Goal: Task Accomplishment & Management: Use online tool/utility

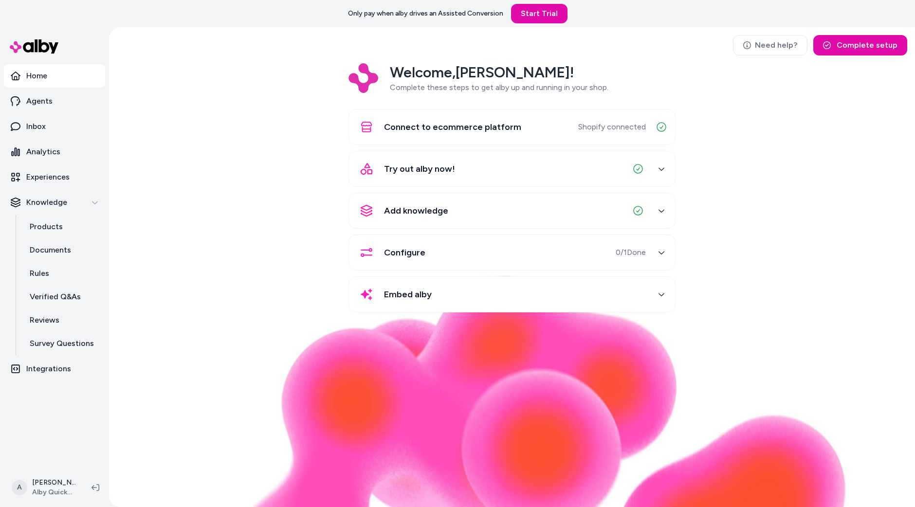
click at [197, 169] on div "Welcome, [PERSON_NAME] ! Complete these steps to get alby up and running in you…" at bounding box center [512, 194] width 791 height 263
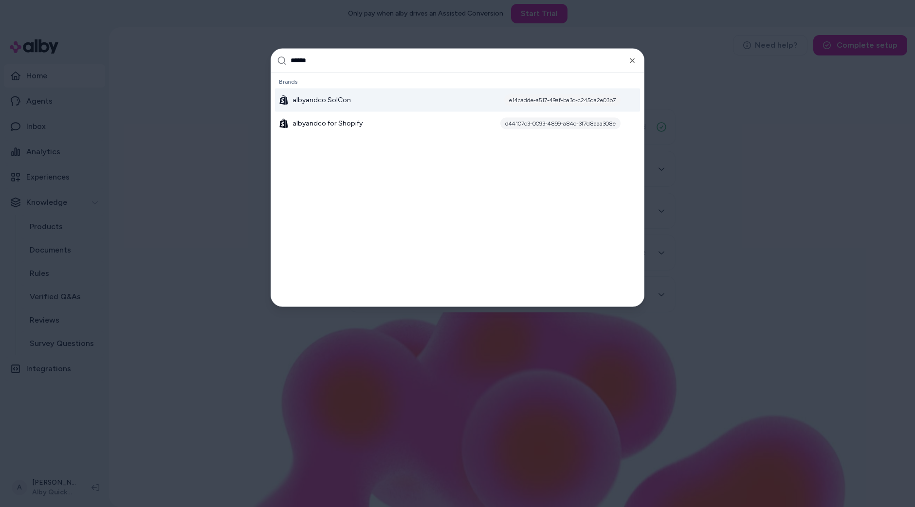
type input "*******"
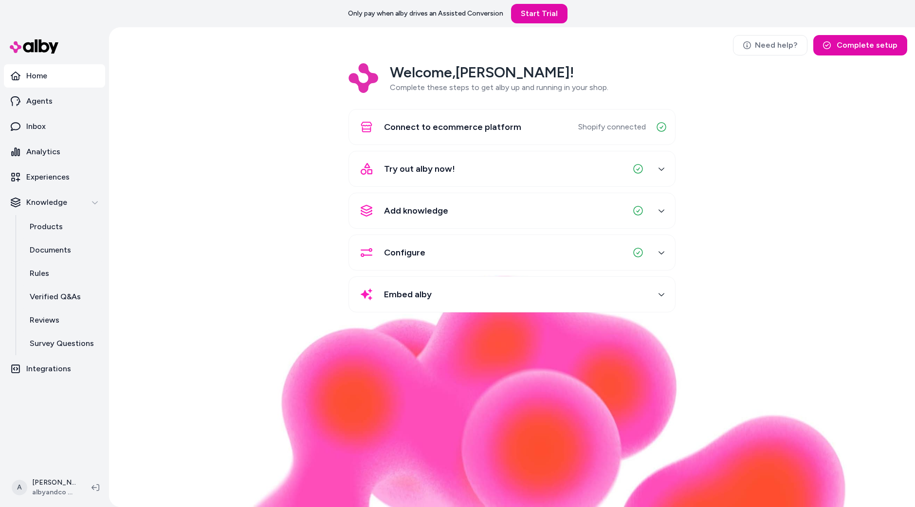
click at [60, 189] on ul "Home Agents Inbox Analytics Experiences Knowledge Products Documents Rules Veri…" at bounding box center [54, 222] width 101 height 317
click at [61, 175] on p "Experiences" at bounding box center [47, 177] width 43 height 12
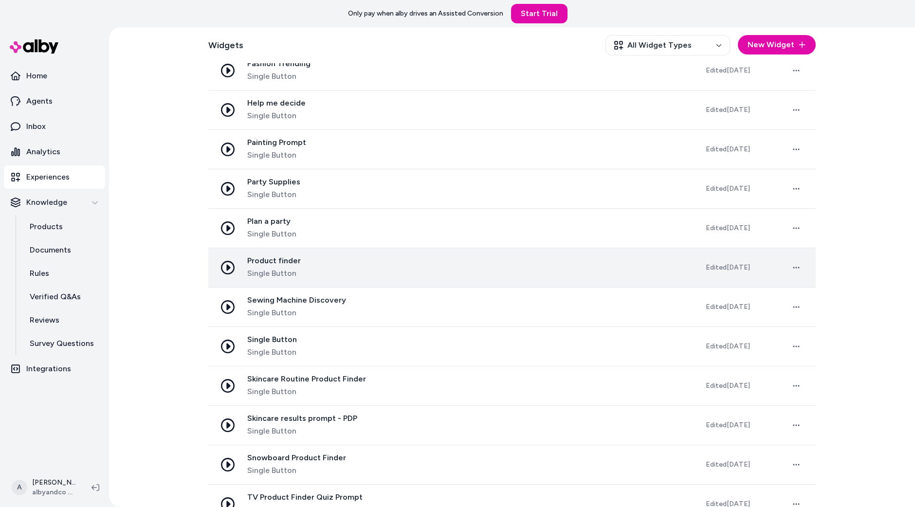
scroll to position [816, 0]
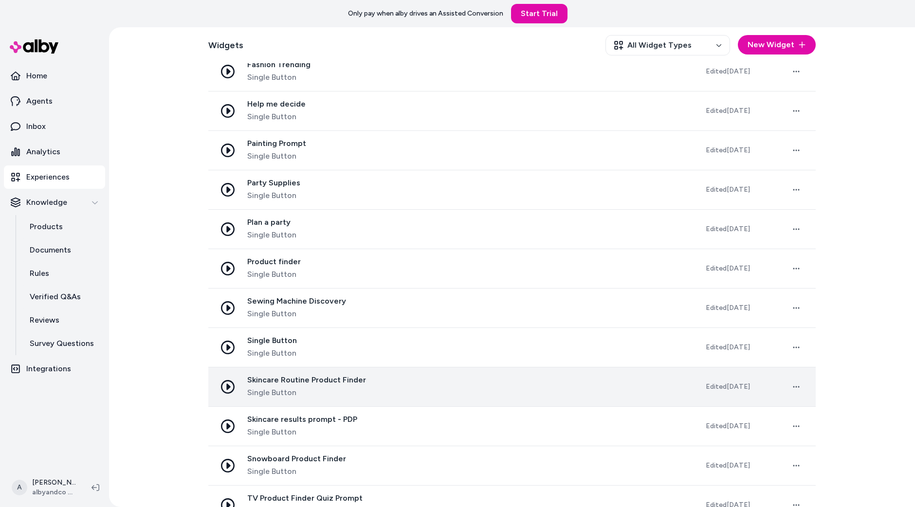
click at [333, 377] on span "Skincare Routine Product Finder" at bounding box center [306, 380] width 119 height 10
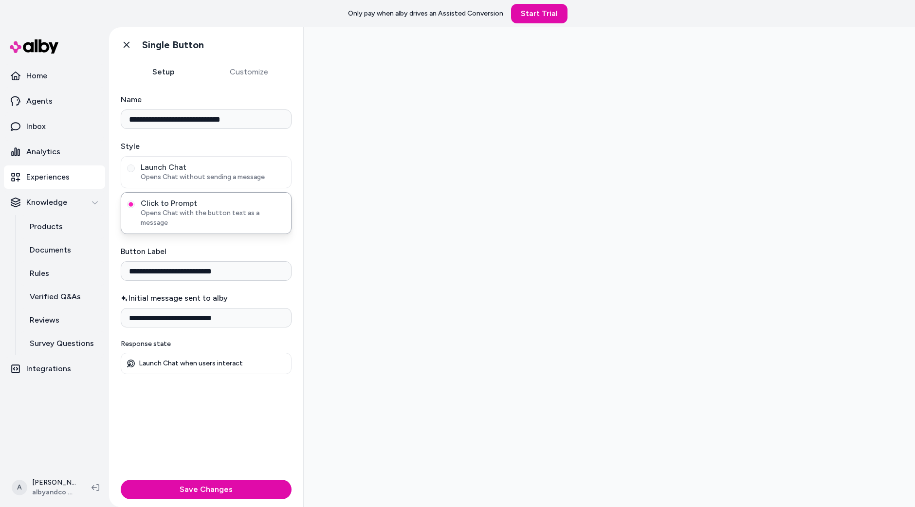
click at [547, 283] on div at bounding box center [610, 267] width 612 height 480
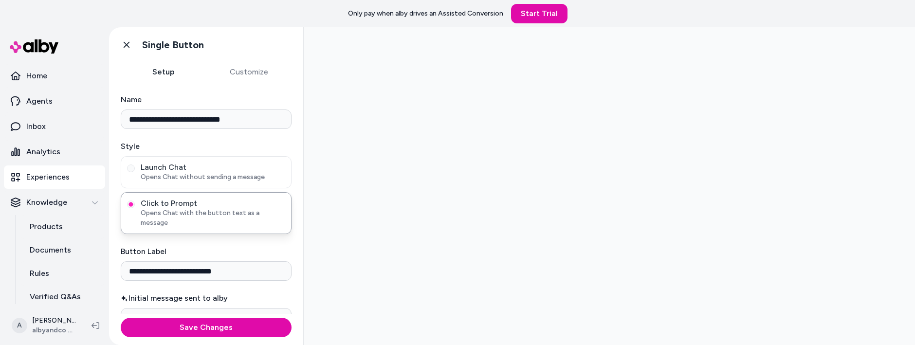
click at [502, 280] on div at bounding box center [610, 186] width 612 height 318
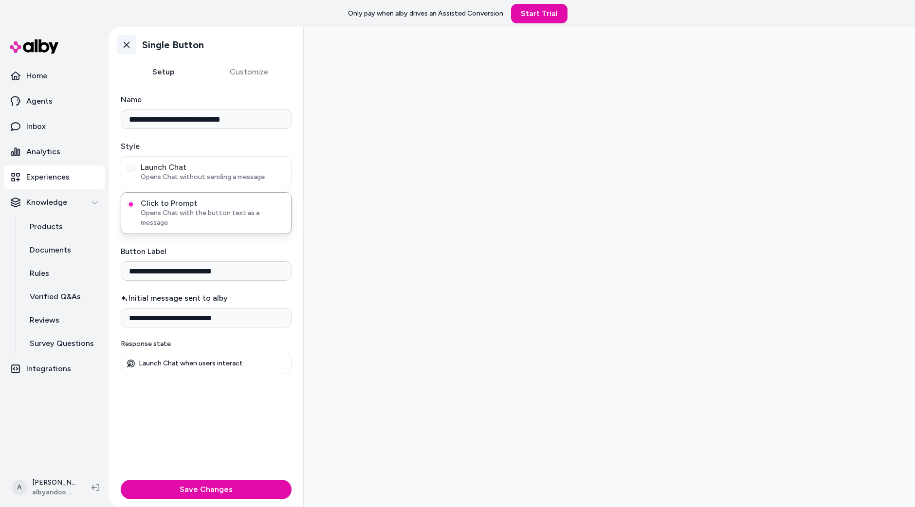
click at [122, 43] on icon at bounding box center [127, 45] width 10 height 10
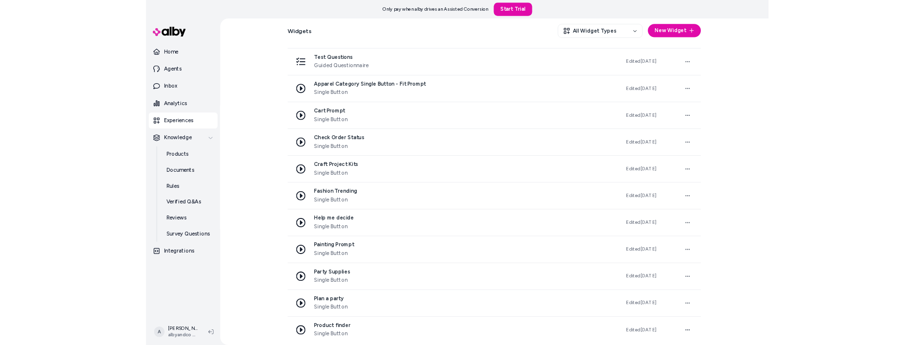
scroll to position [836, 0]
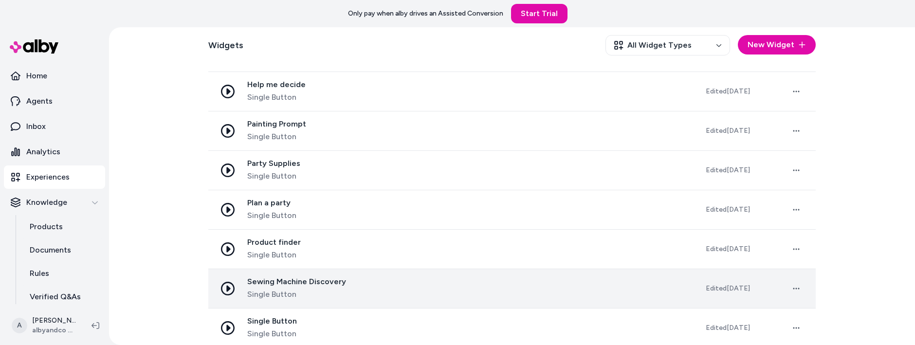
click at [287, 277] on span "Sewing Machine Discovery" at bounding box center [296, 282] width 99 height 10
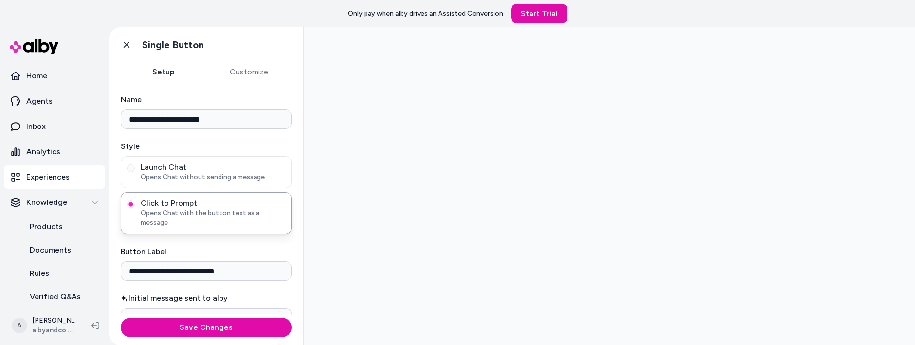
click at [358, 242] on div at bounding box center [610, 186] width 612 height 318
click at [372, 237] on div at bounding box center [610, 186] width 612 height 318
click at [348, 306] on div at bounding box center [610, 186] width 612 height 318
click at [471, 222] on div at bounding box center [610, 186] width 612 height 318
